Goal: Transaction & Acquisition: Purchase product/service

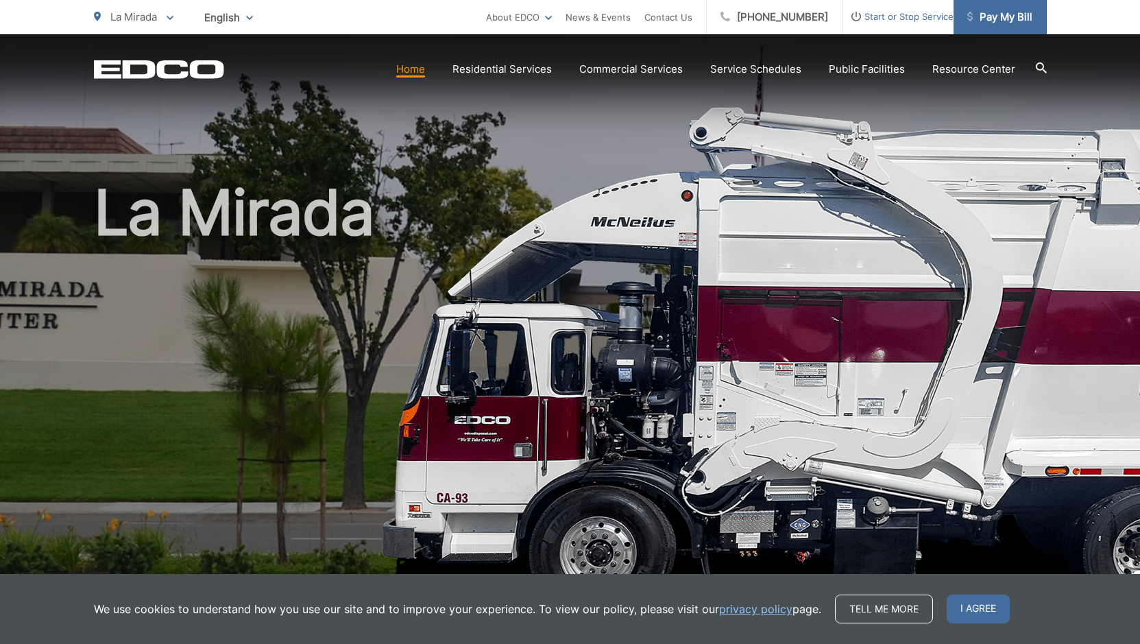
click at [1010, 19] on span "Pay My Bill" at bounding box center [999, 17] width 65 height 16
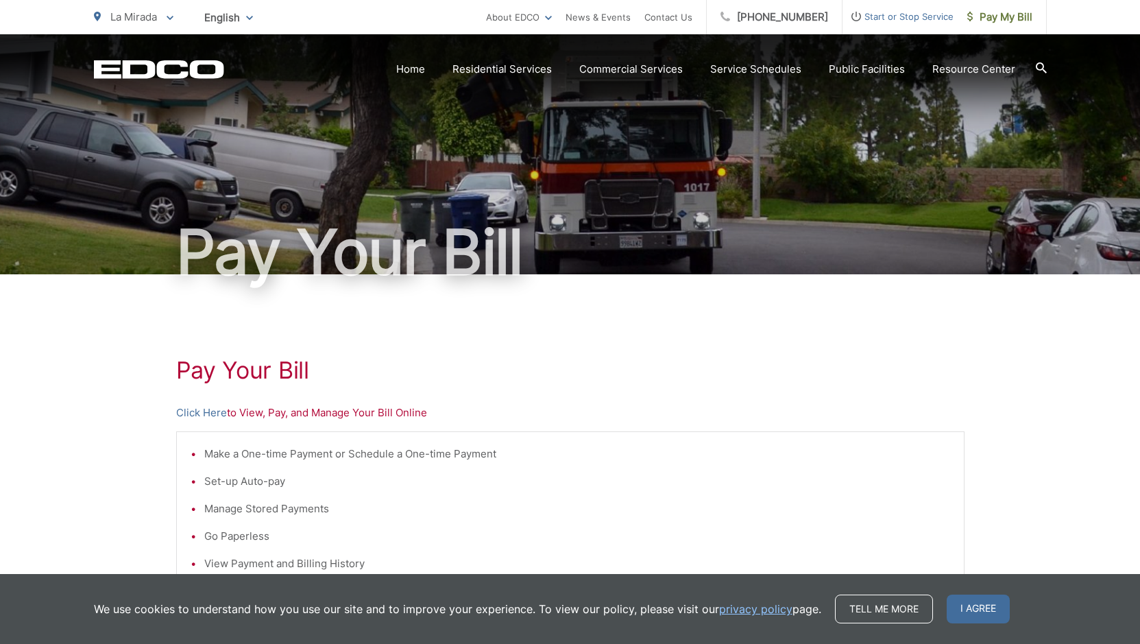
click at [401, 454] on li "Make a One-time Payment or Schedule a One-time Payment" at bounding box center [577, 453] width 746 height 16
click at [400, 452] on li "Make a One-time Payment or Schedule a One-time Payment" at bounding box center [577, 453] width 746 height 16
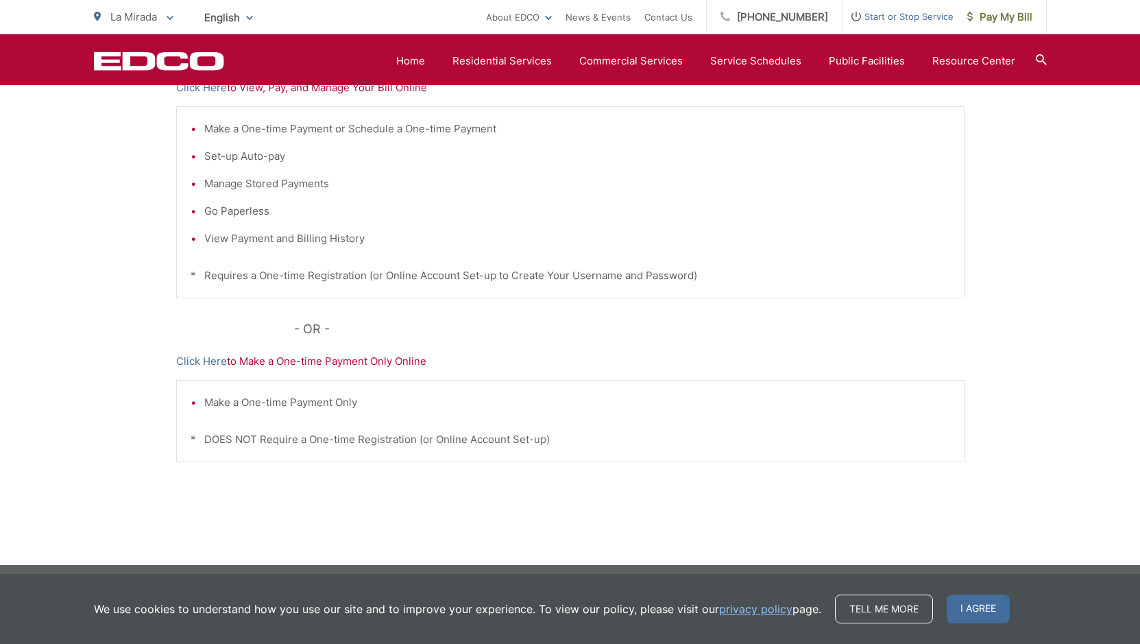
scroll to position [331, 0]
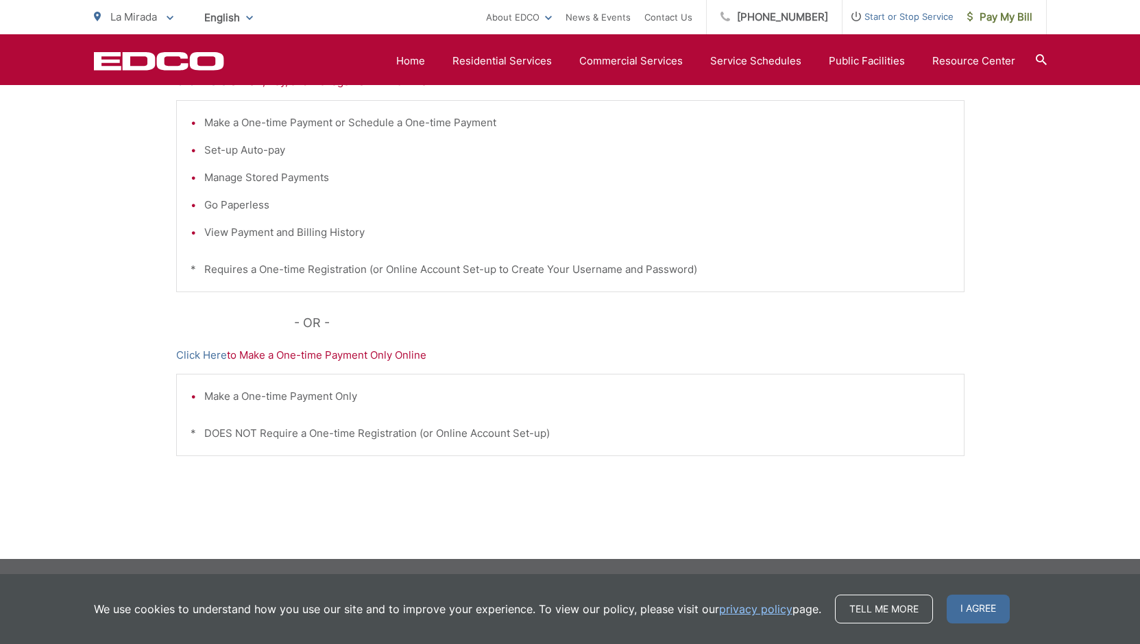
click at [339, 400] on li "Make a One-time Payment Only" at bounding box center [577, 396] width 746 height 16
click at [406, 357] on p "Click Here to Make a One-time Payment Only Online" at bounding box center [570, 355] width 788 height 16
click at [200, 355] on link "Click Here" at bounding box center [201, 355] width 51 height 16
